Goal: Task Accomplishment & Management: Manage account settings

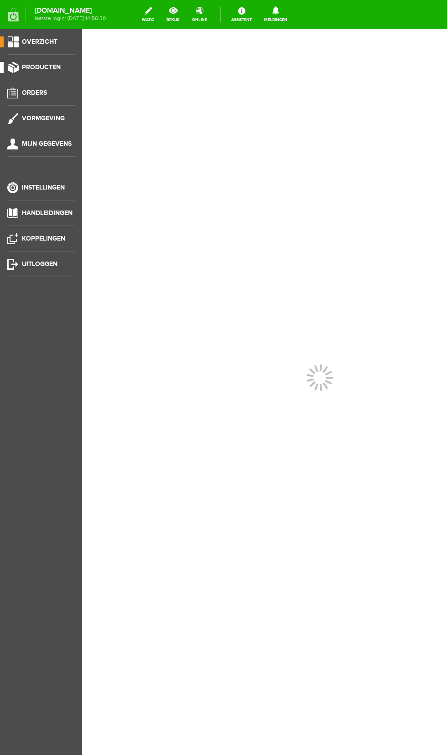
click at [32, 68] on span "Producten" at bounding box center [41, 67] width 39 height 8
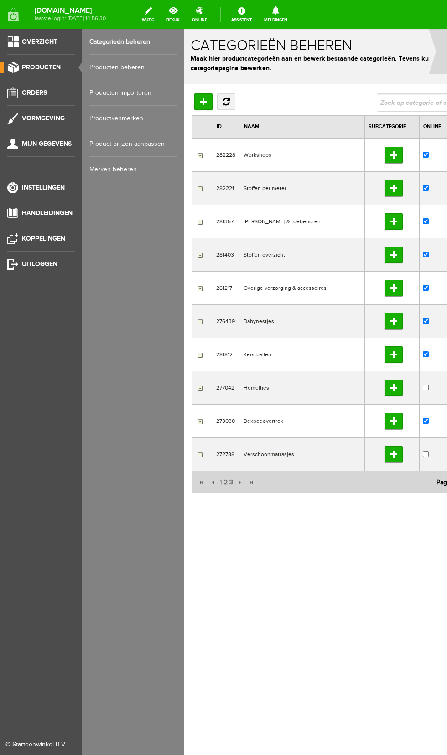
click at [135, 67] on link "Producten beheren" at bounding box center [133, 68] width 88 height 26
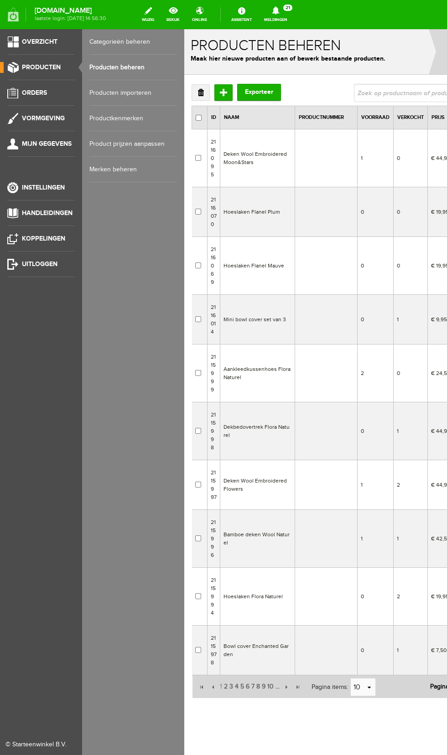
click at [272, 162] on td "Deken Wool Embroidered Moon&Stars" at bounding box center [257, 158] width 75 height 58
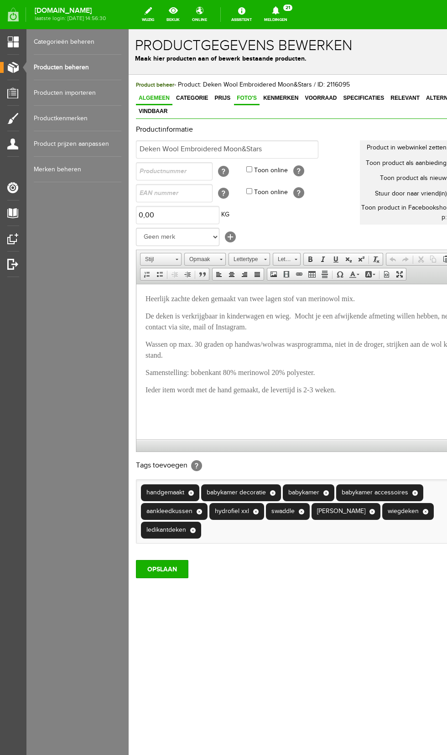
click at [240, 98] on span "Foto's" at bounding box center [247, 98] width 26 height 6
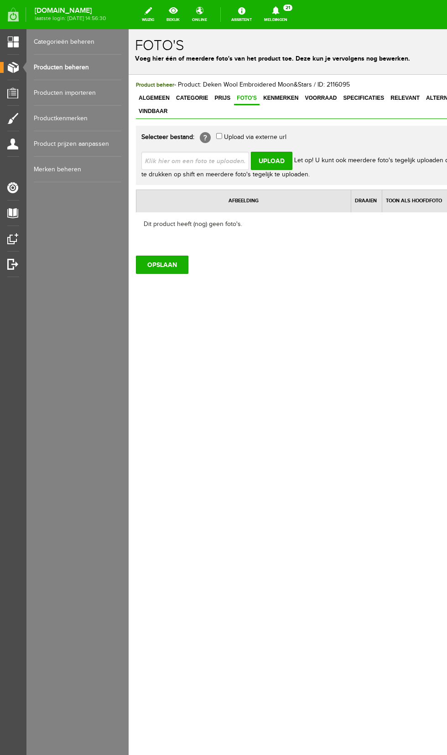
click at [238, 152] on input "file" at bounding box center [198, 160] width 115 height 17
type input "C:\fakepath\20251011_133015.jpg"
type input "20251011_133015.jpg"
click at [266, 152] on input "Upload" at bounding box center [271, 161] width 41 height 18
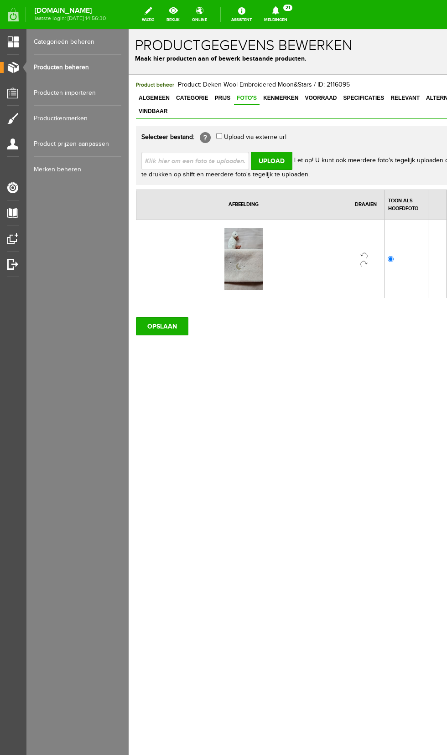
click at [191, 152] on input "file" at bounding box center [198, 160] width 115 height 17
type input "C:\fakepath\20251011_133642.jpg"
type input "20251011_133642.jpg"
click at [275, 152] on input "Upload" at bounding box center [271, 161] width 41 height 18
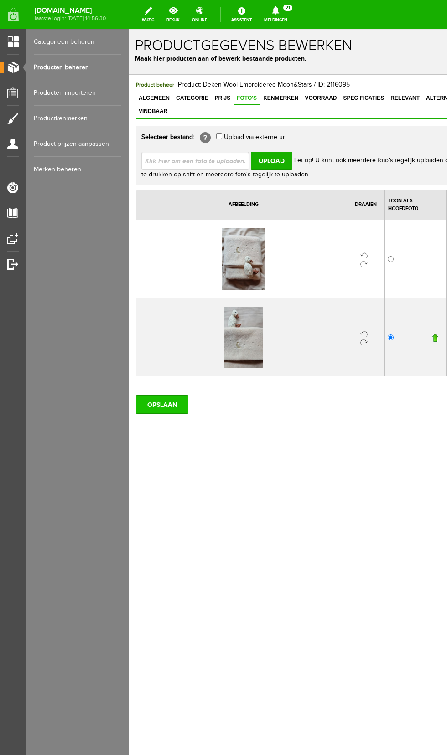
click at [166, 396] on input "OPSLAAN" at bounding box center [162, 405] width 52 height 18
